Goal: Check status: Check status

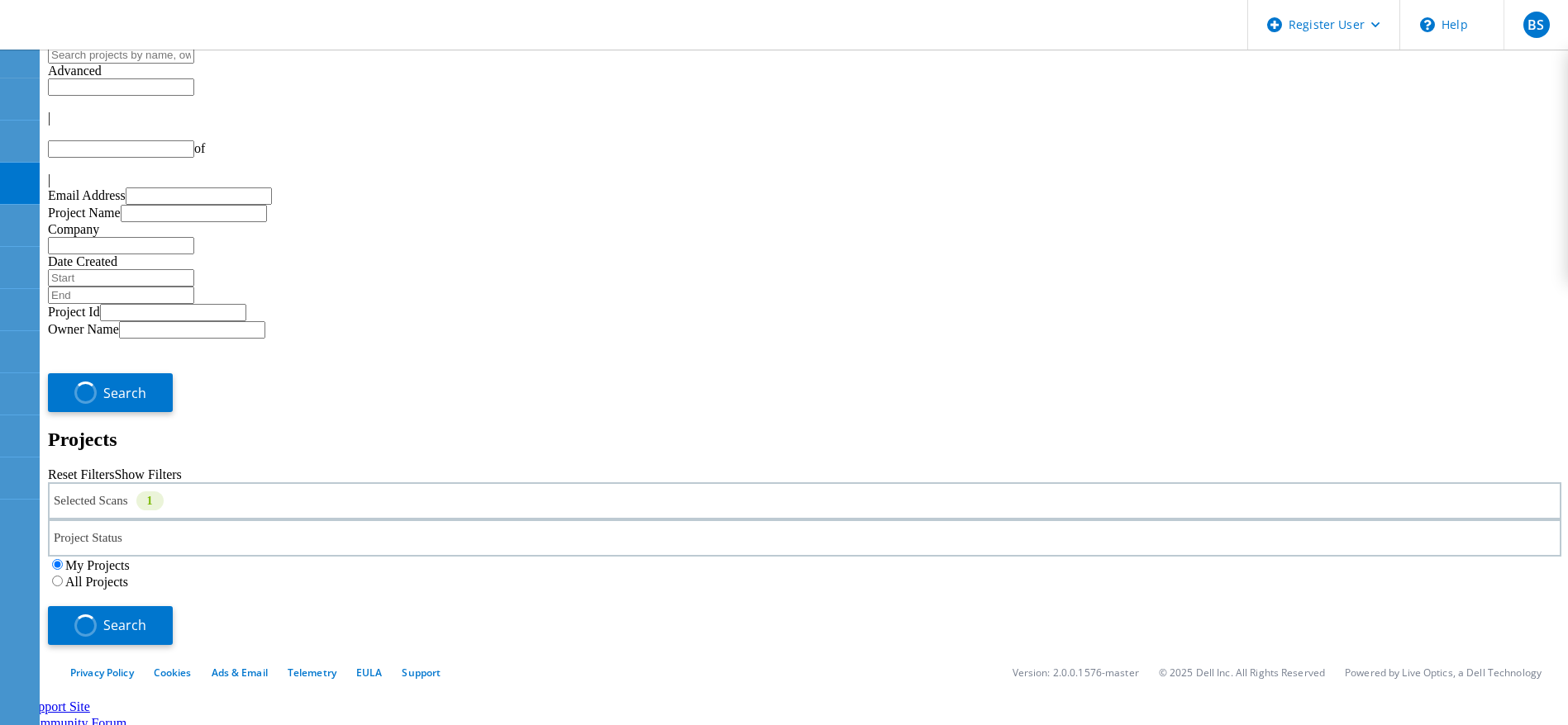
type input "1"
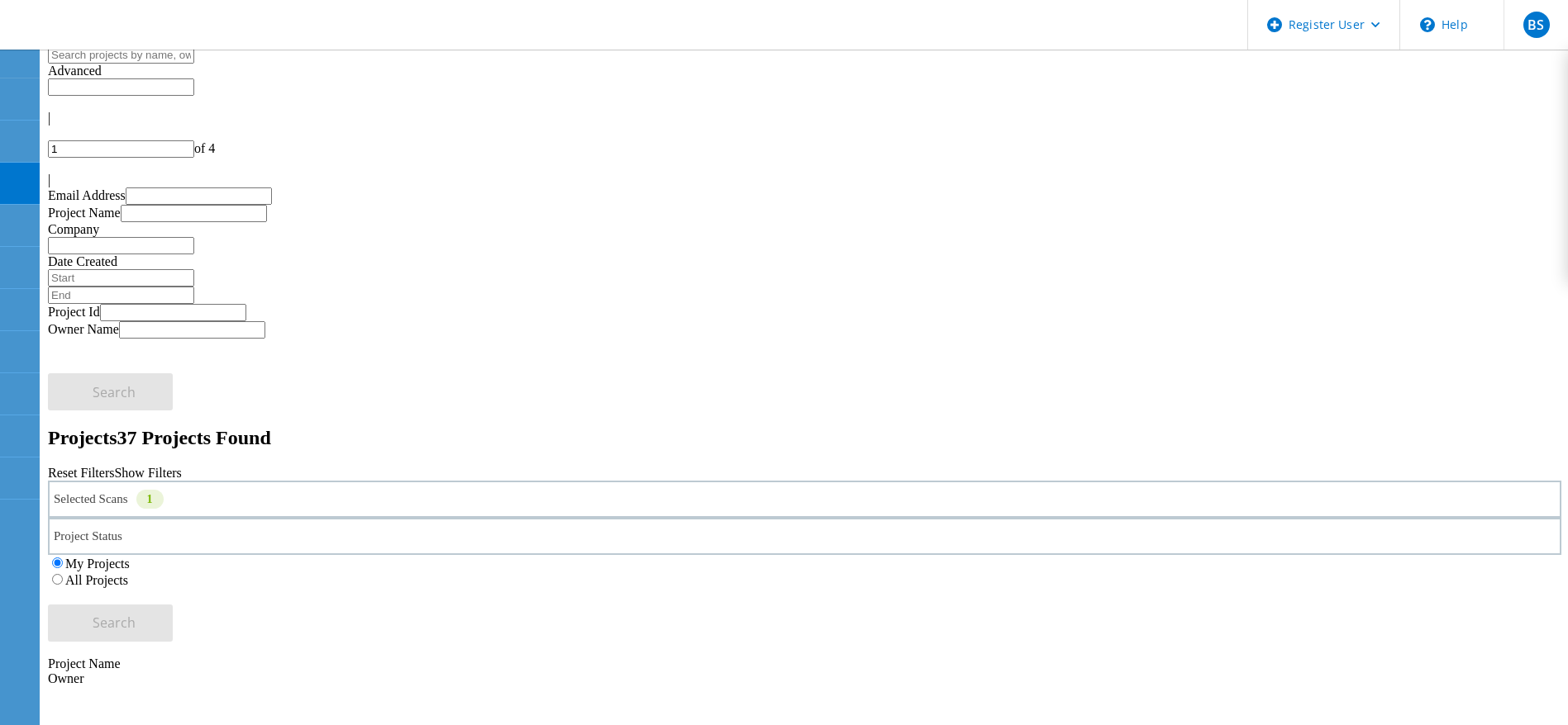
click at [283, 481] on div "Selected Scans 1" at bounding box center [804, 499] width 1514 height 37
click at [145, 537] on label "NetApp" at bounding box center [124, 543] width 42 height 14
click at [101, 538] on input "NetApp" at bounding box center [95, 542] width 10 height 10
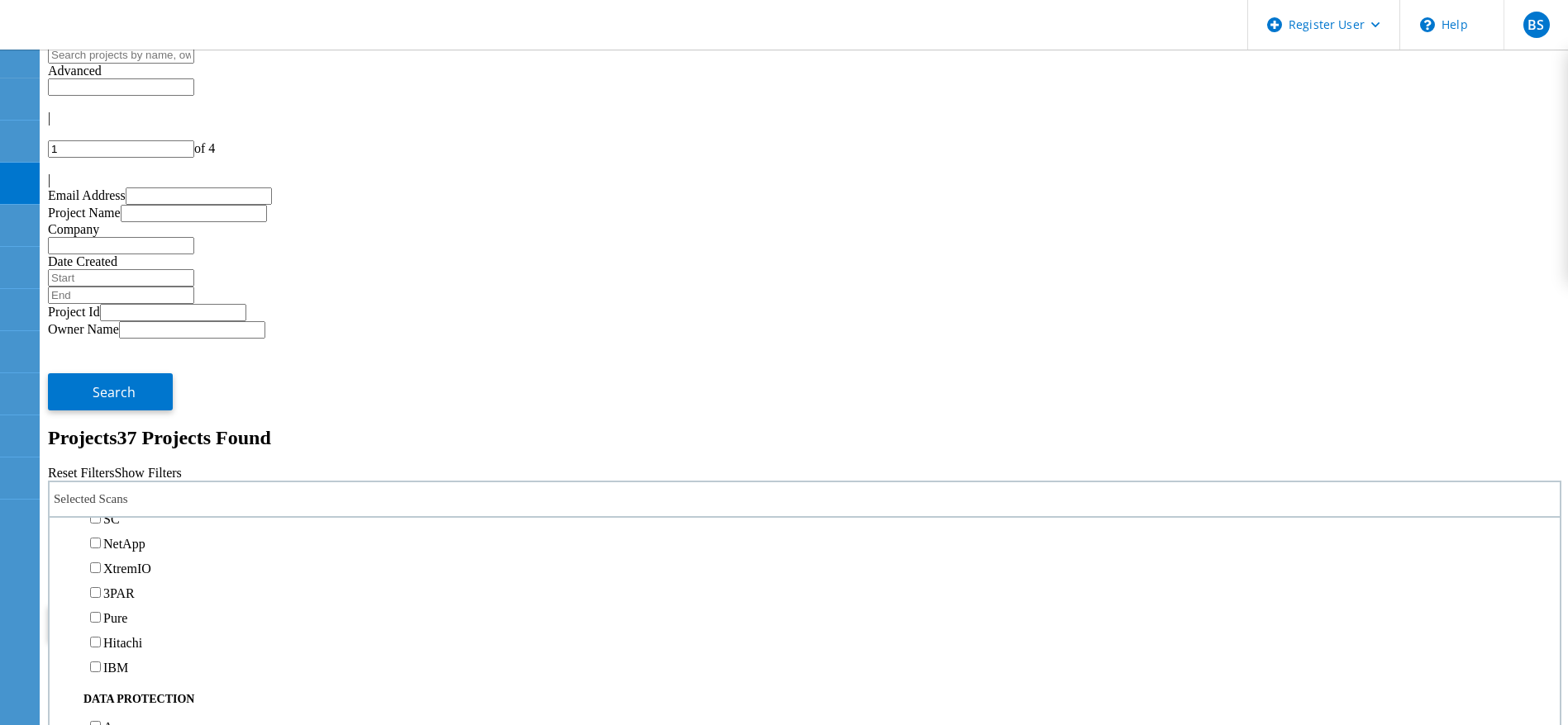
click at [120, 512] on label "SC" at bounding box center [112, 519] width 17 height 14
click at [101, 513] on input "SC" at bounding box center [95, 518] width 10 height 10
click at [136, 614] on span "Search" at bounding box center [114, 622] width 43 height 18
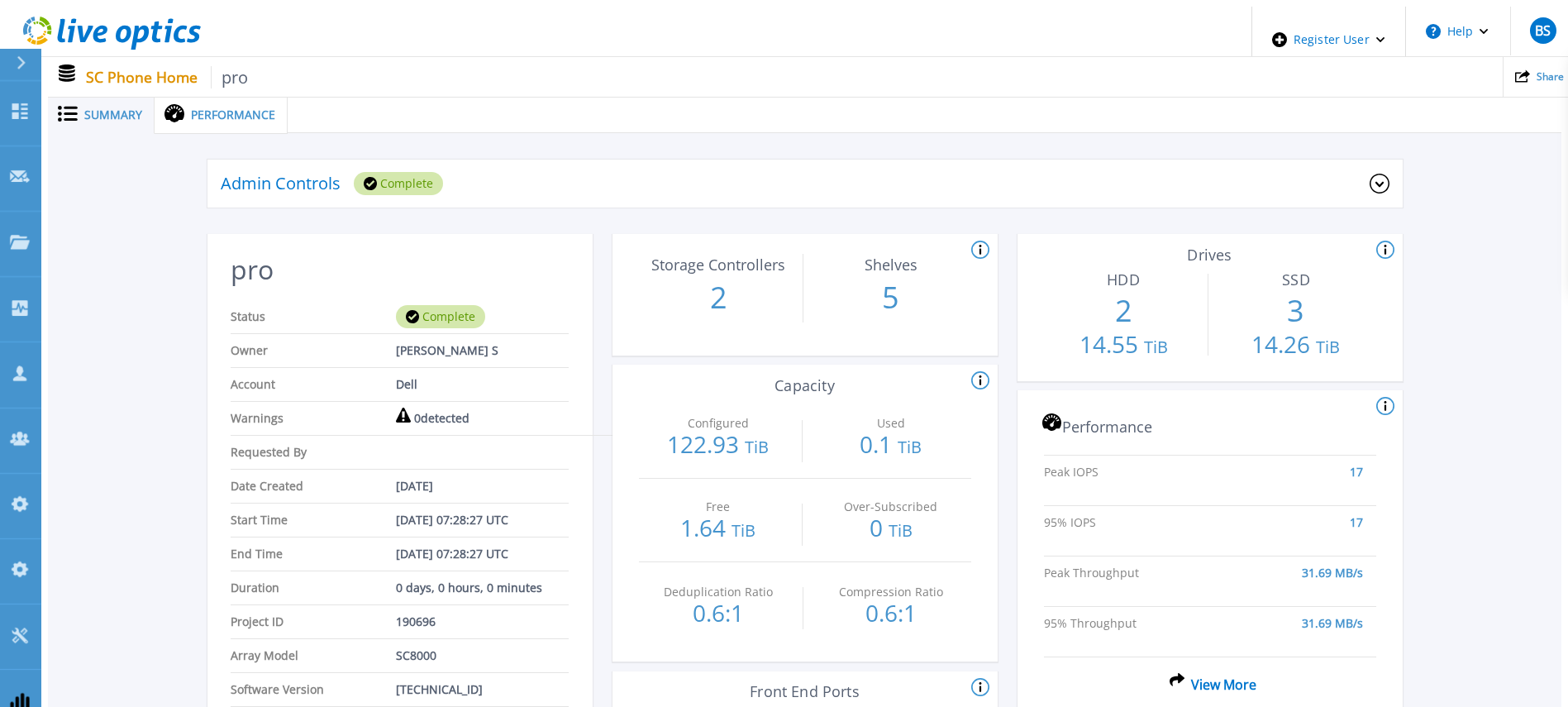
scroll to position [124, 0]
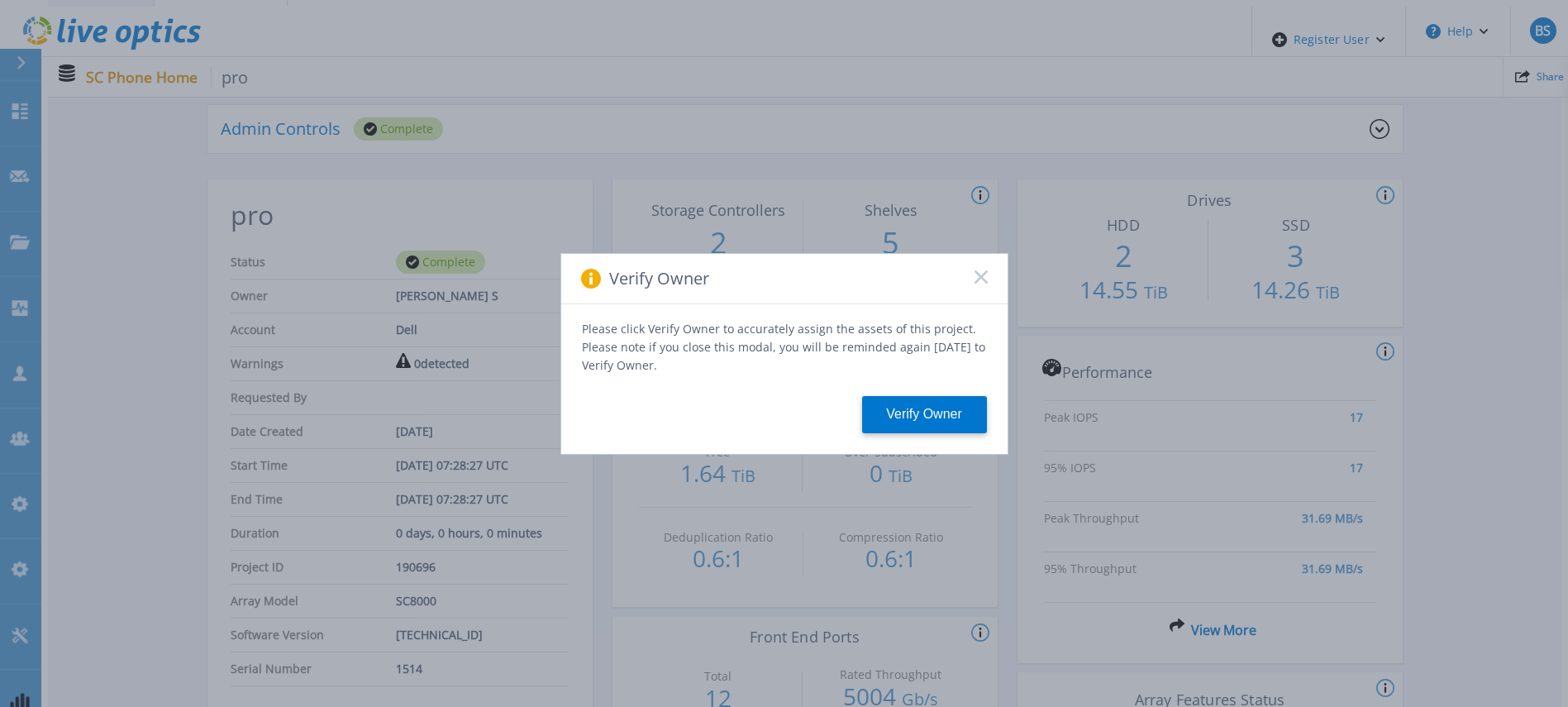
click at [979, 284] on icon at bounding box center [981, 277] width 13 height 13
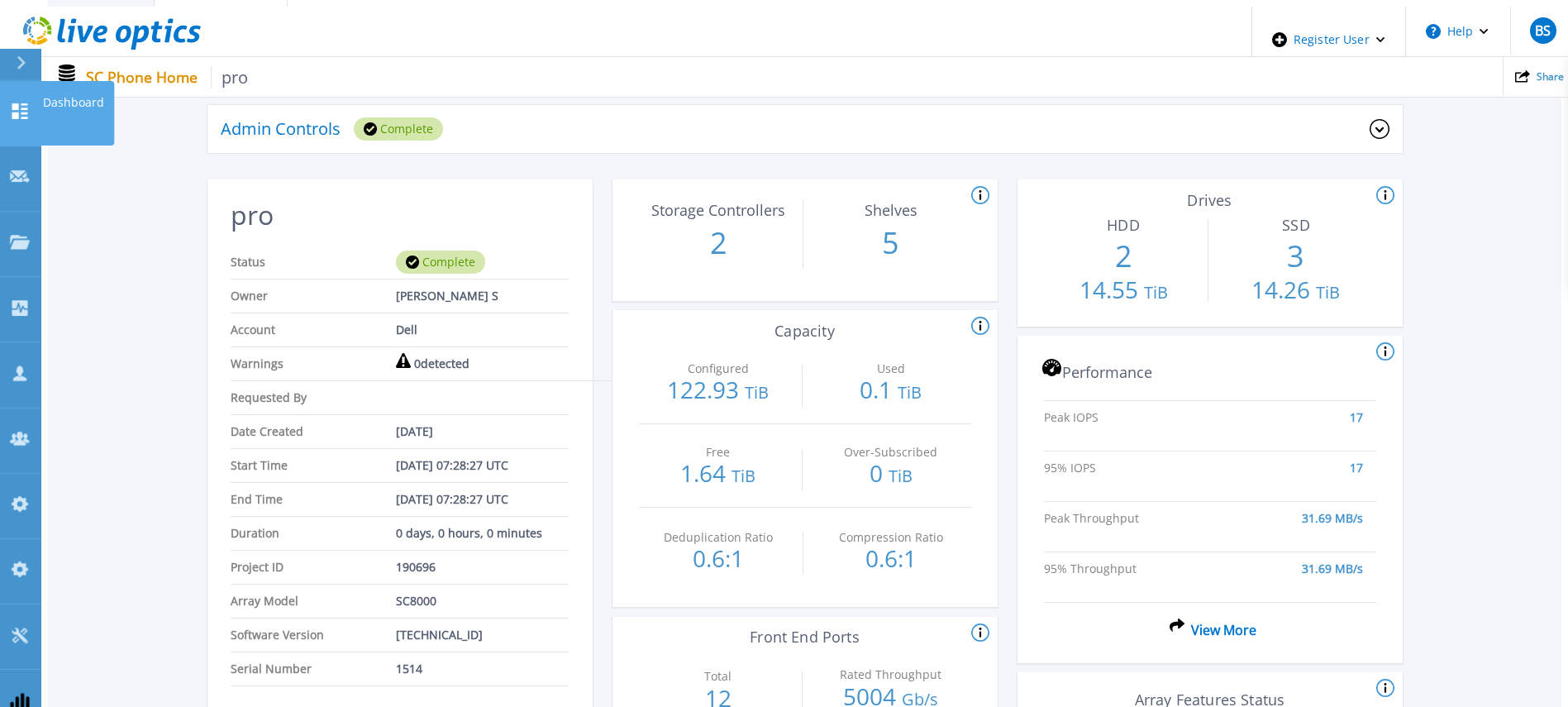
click at [32, 100] on link "Dashboard Dashboard" at bounding box center [21, 113] width 41 height 66
